Goal: Task Accomplishment & Management: Manage account settings

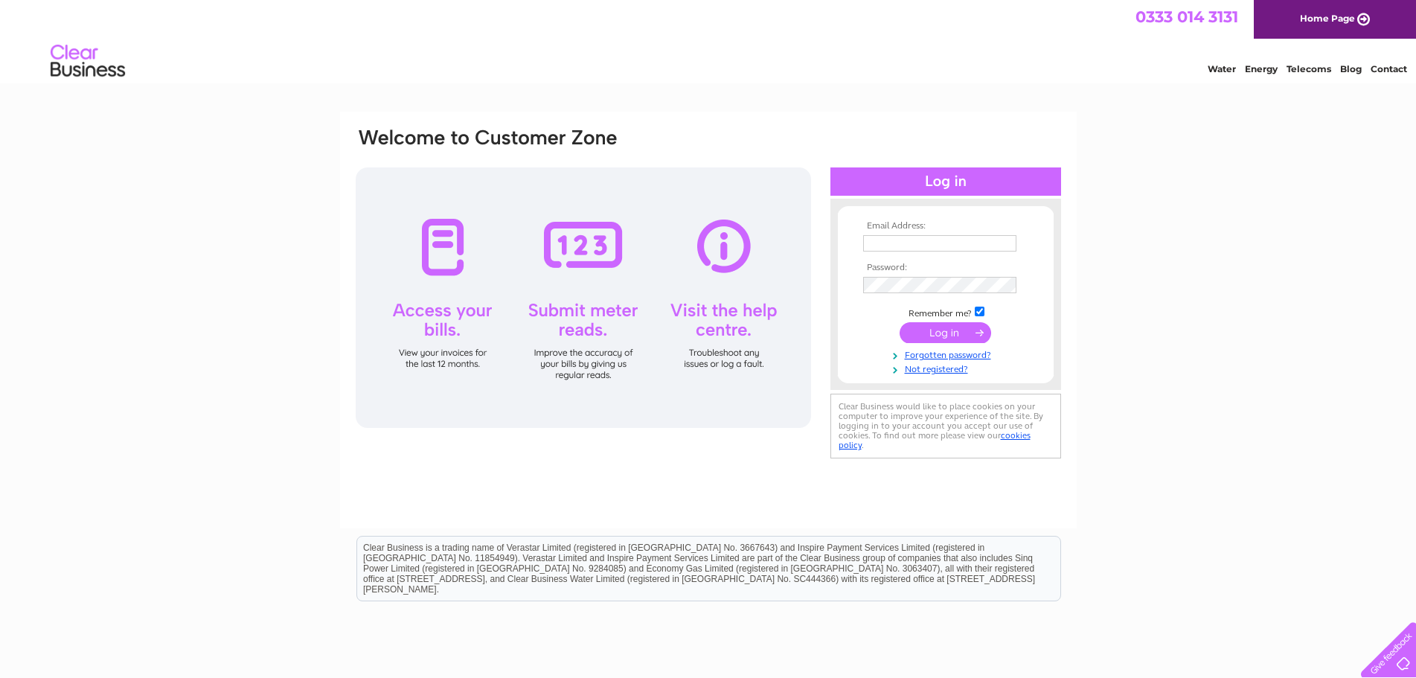
type input "RNRfinance2@gmail.com"
click at [951, 333] on input "submit" at bounding box center [946, 332] width 92 height 21
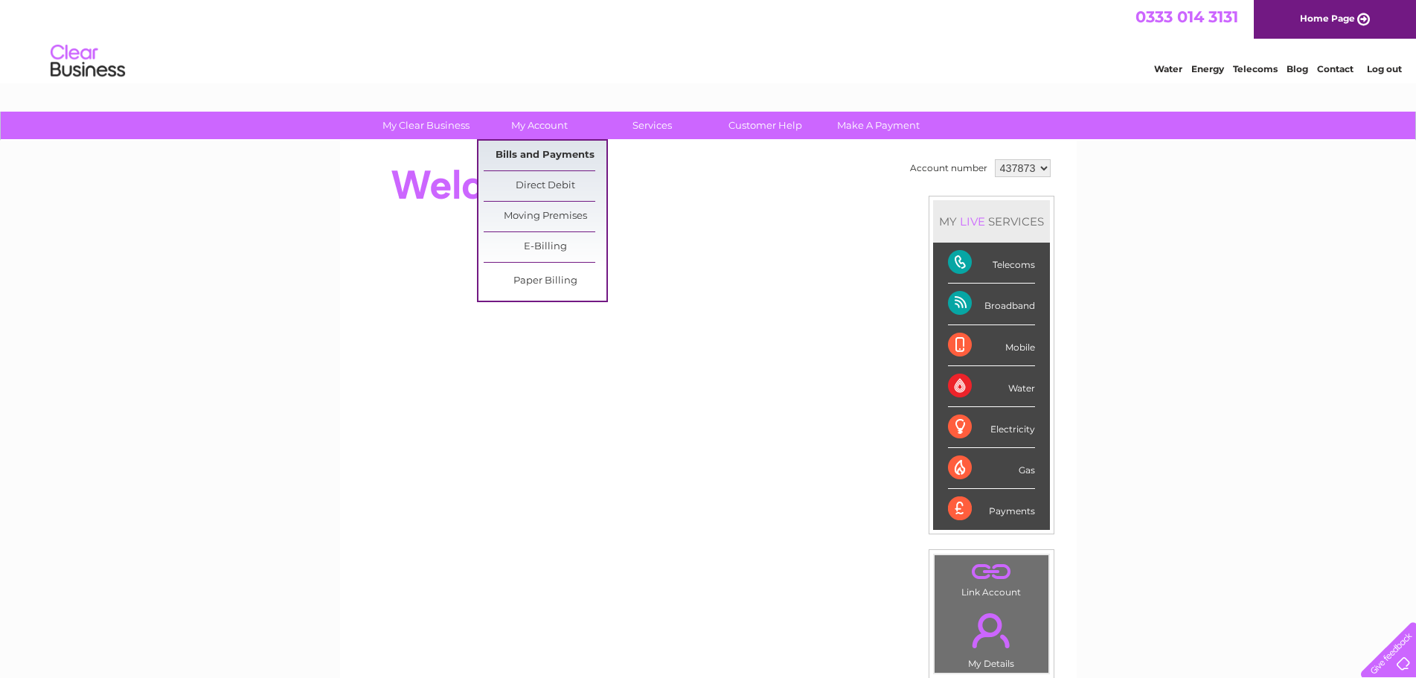
click at [538, 155] on link "Bills and Payments" at bounding box center [545, 156] width 123 height 30
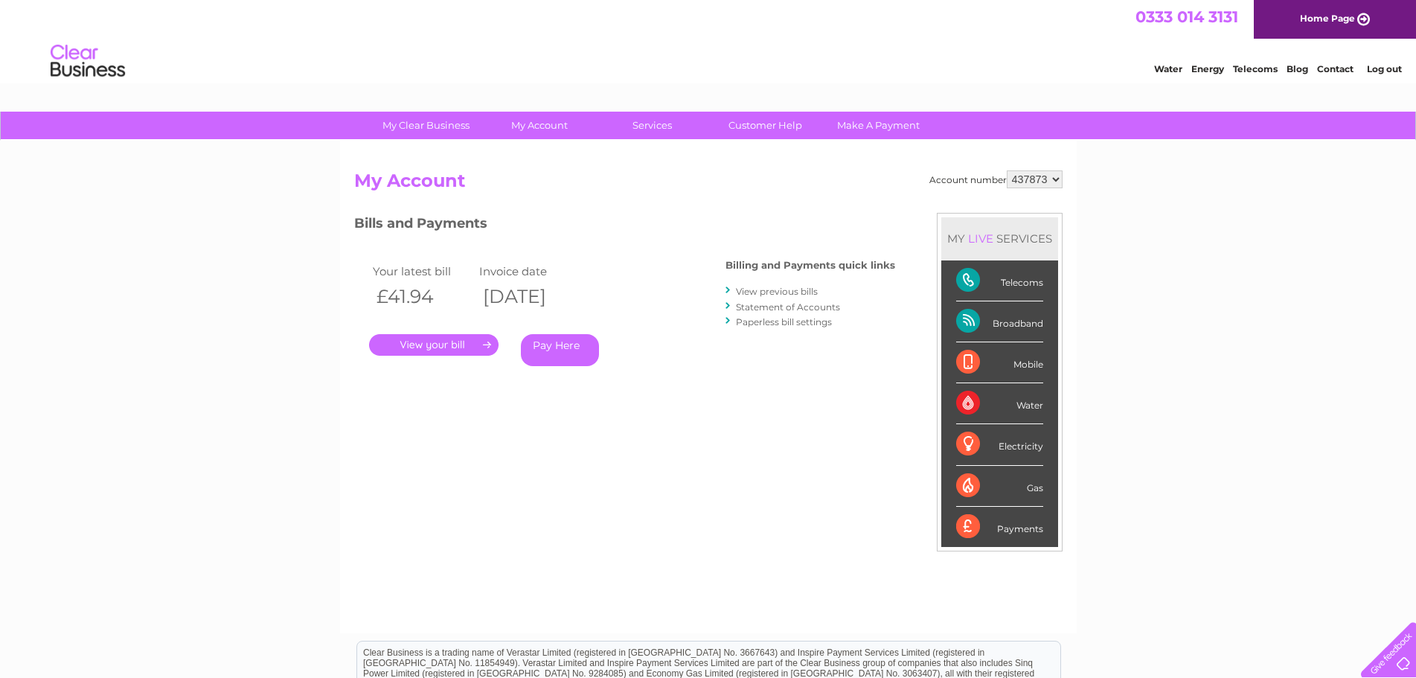
click at [443, 344] on link "." at bounding box center [434, 345] width 130 height 22
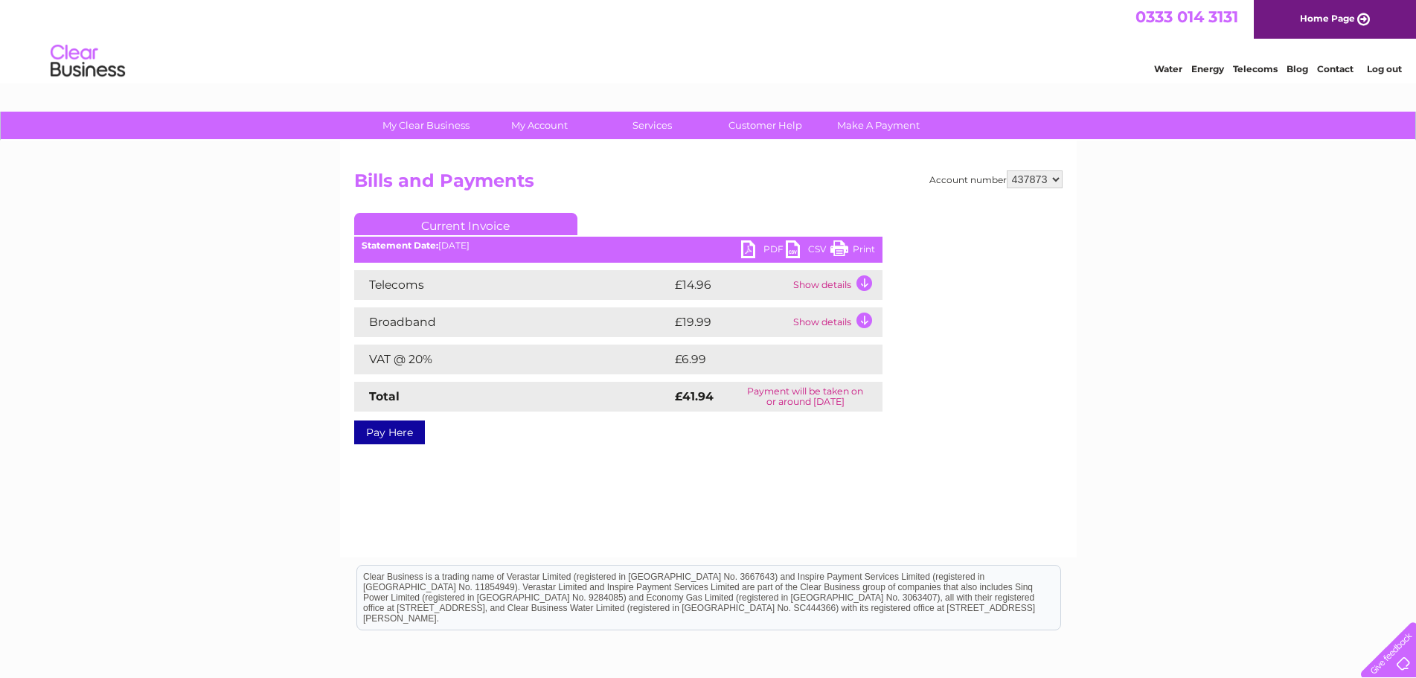
click at [751, 246] on link "PDF" at bounding box center [763, 251] width 45 height 22
click at [1207, 380] on div "My Clear Business Login Details My Details My Preferences Link Account My Accou…" at bounding box center [708, 462] width 1416 height 700
click at [1384, 68] on link "Log out" at bounding box center [1384, 68] width 35 height 11
